Goal: Check status: Check status

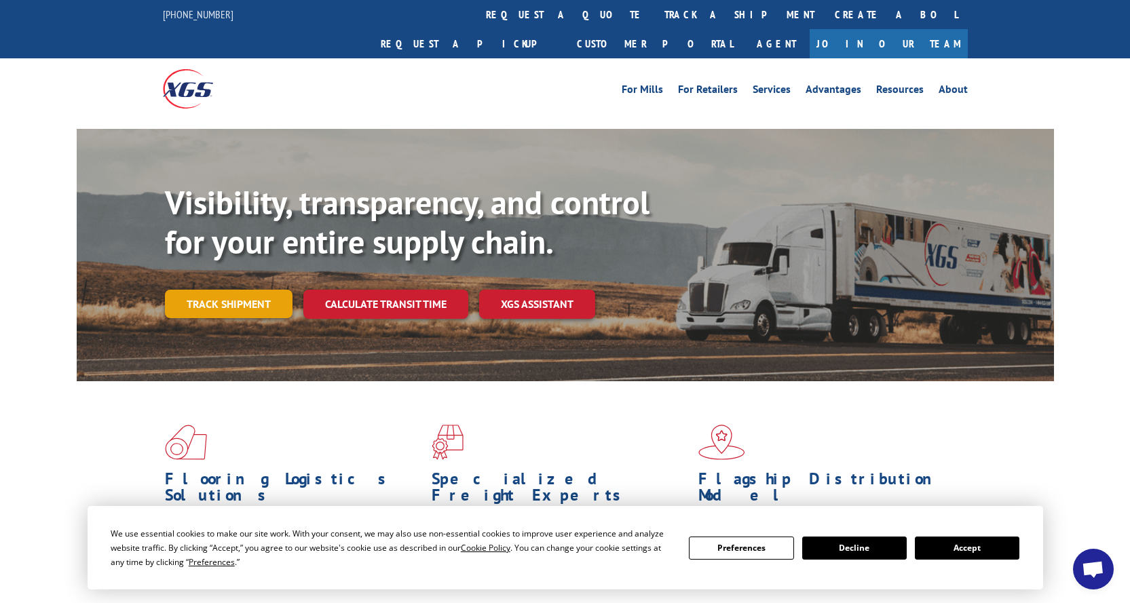
click at [234, 290] on link "Track shipment" at bounding box center [229, 304] width 128 height 28
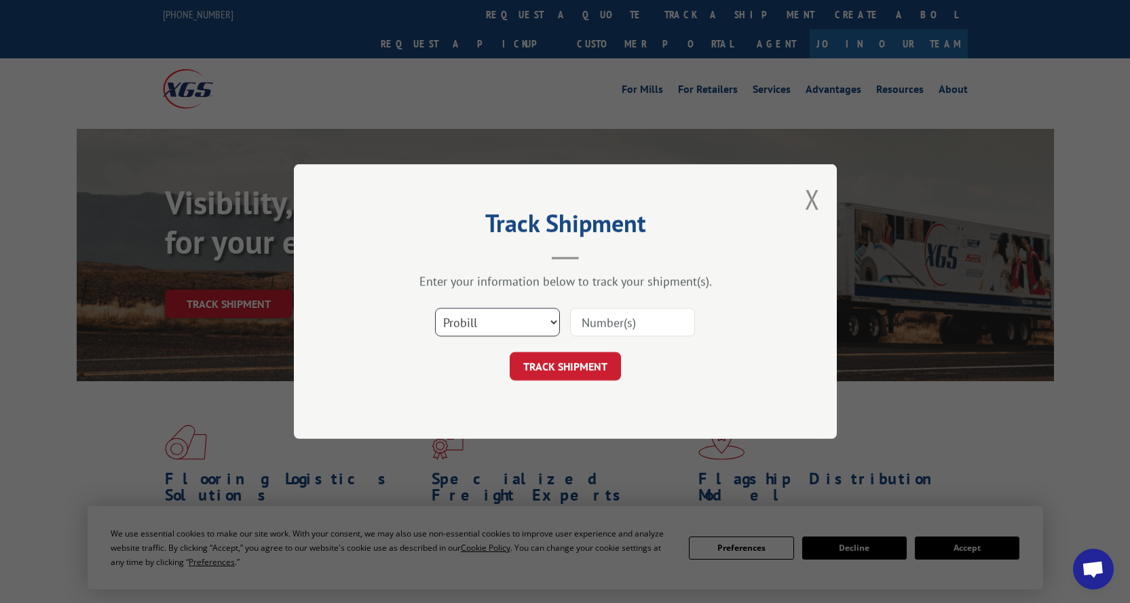
click at [557, 324] on select "Select category... Probill BOL PO" at bounding box center [497, 322] width 125 height 28
select select "bol"
click at [435, 308] on select "Select category... Probill BOL PO" at bounding box center [497, 322] width 125 height 28
click at [544, 366] on button "TRACK SHIPMENT" at bounding box center [565, 366] width 111 height 28
click at [598, 321] on input at bounding box center [632, 322] width 125 height 28
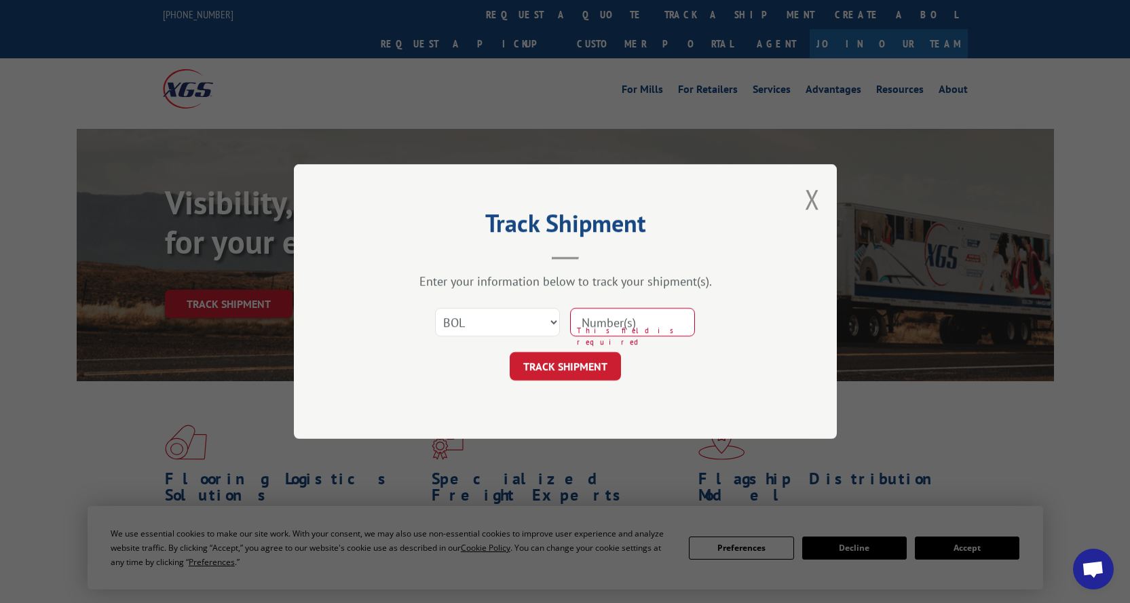
paste input "646964"
type input "646964"
click at [560, 368] on button "TRACK SHIPMENT" at bounding box center [565, 366] width 111 height 28
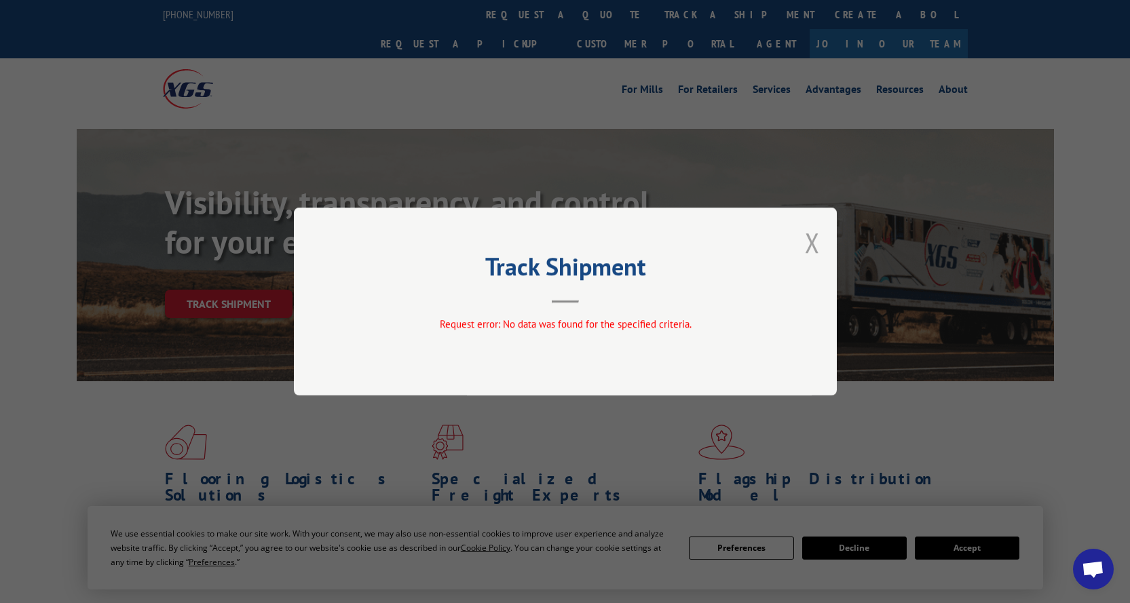
click at [812, 250] on button "Close modal" at bounding box center [812, 243] width 15 height 36
